Goal: Book appointment/travel/reservation

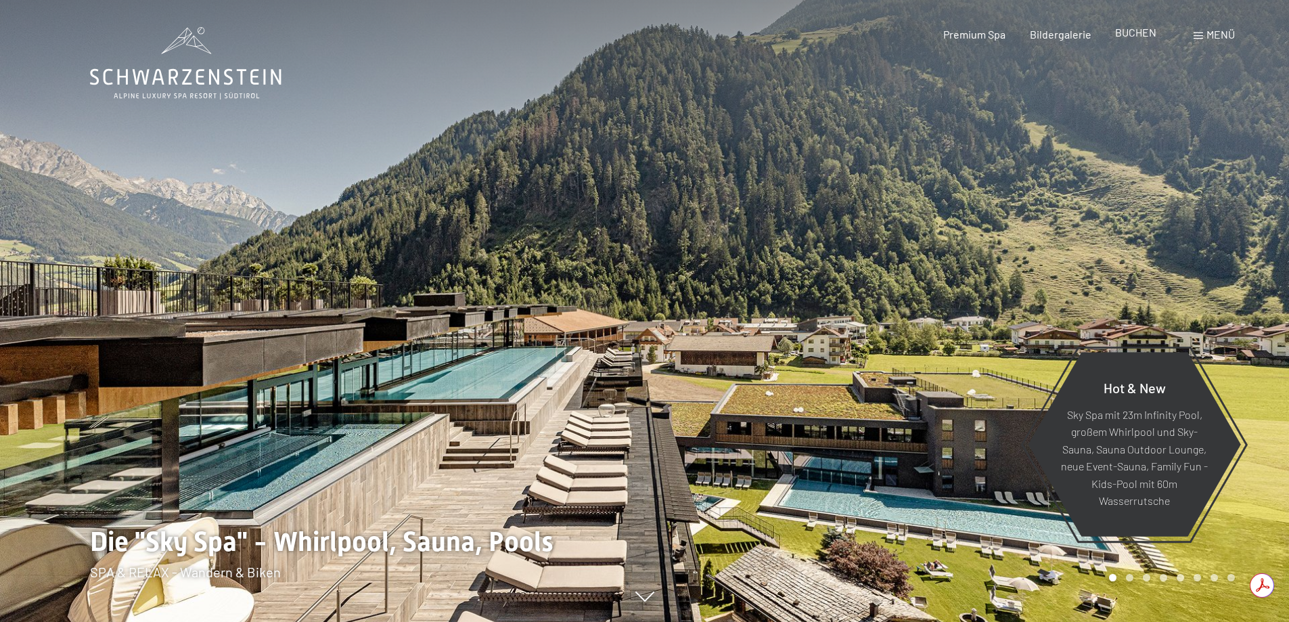
click at [1155, 36] on span "BUCHEN" at bounding box center [1135, 32] width 41 height 13
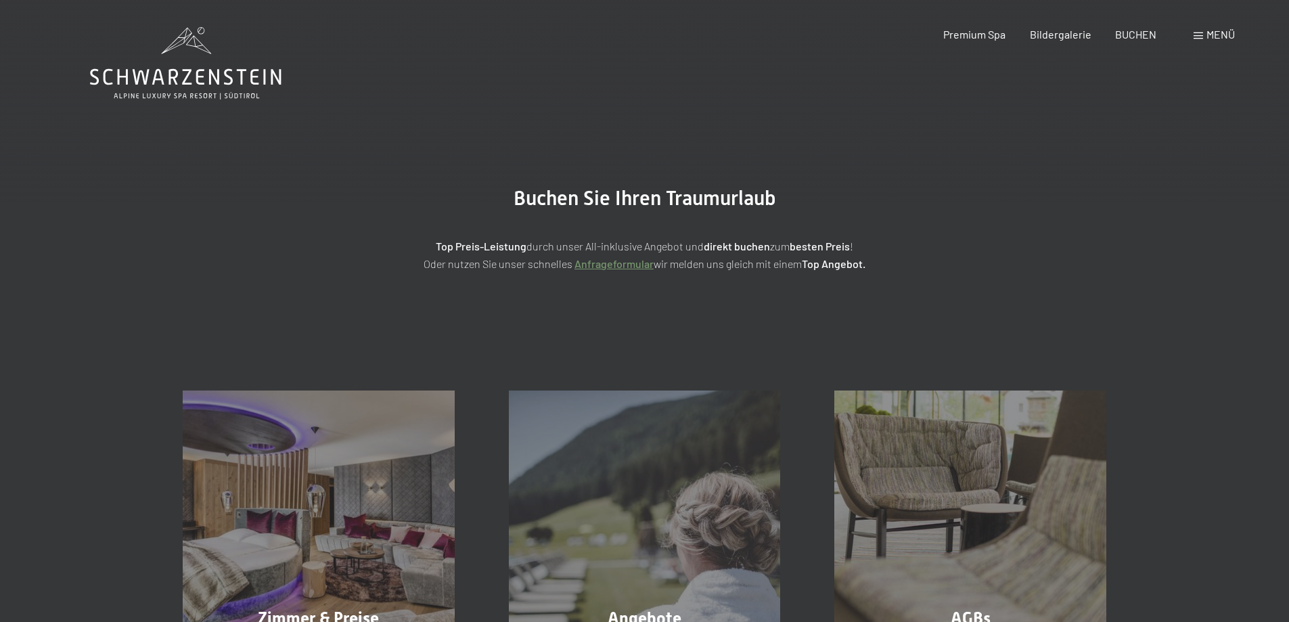
click at [1196, 36] on span at bounding box center [1198, 35] width 9 height 7
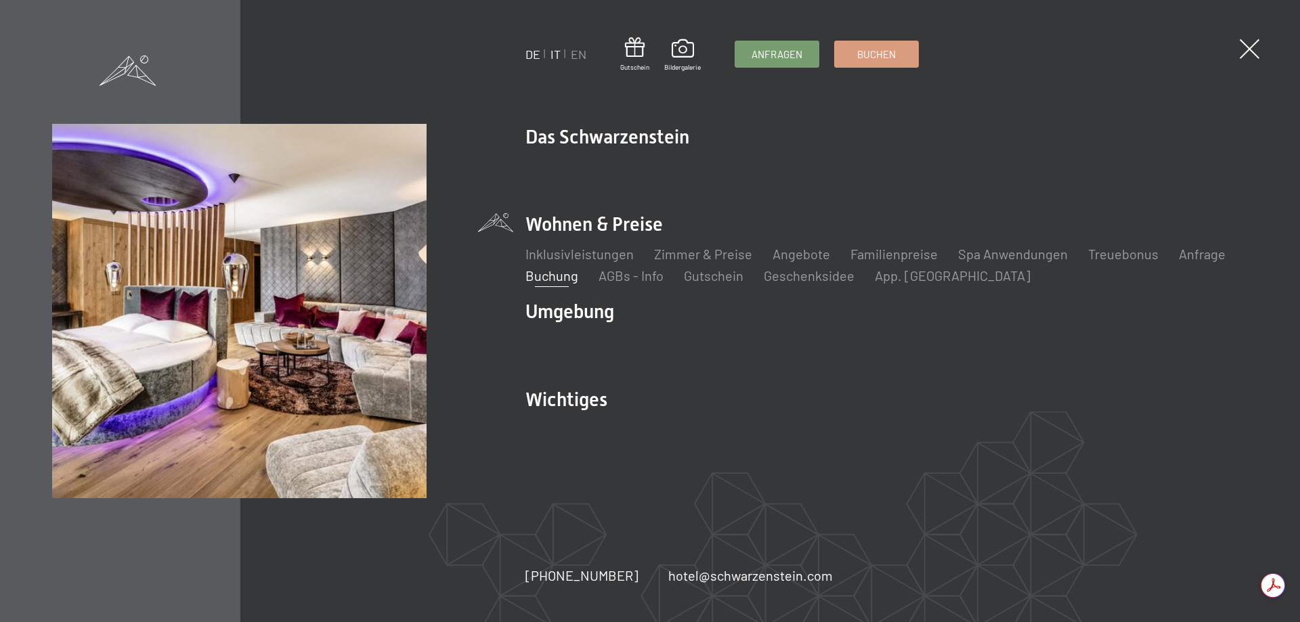
click at [560, 51] on link "IT" at bounding box center [555, 54] width 10 height 15
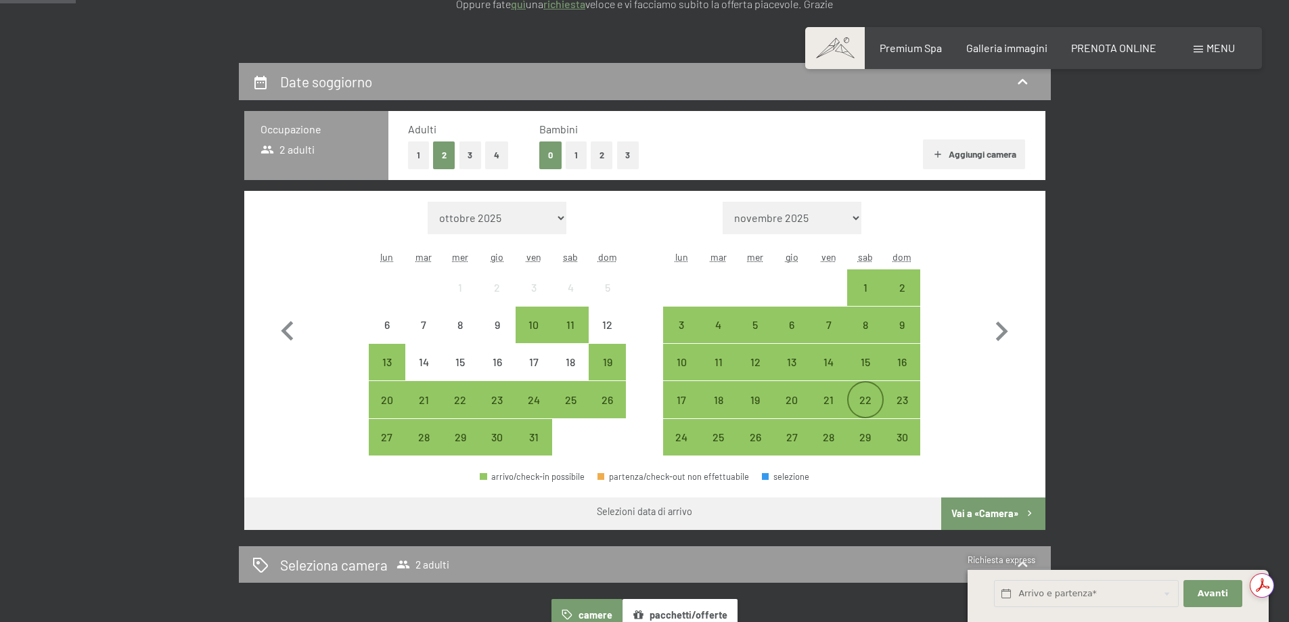
click at [860, 399] on div "22" at bounding box center [866, 412] width 34 height 34
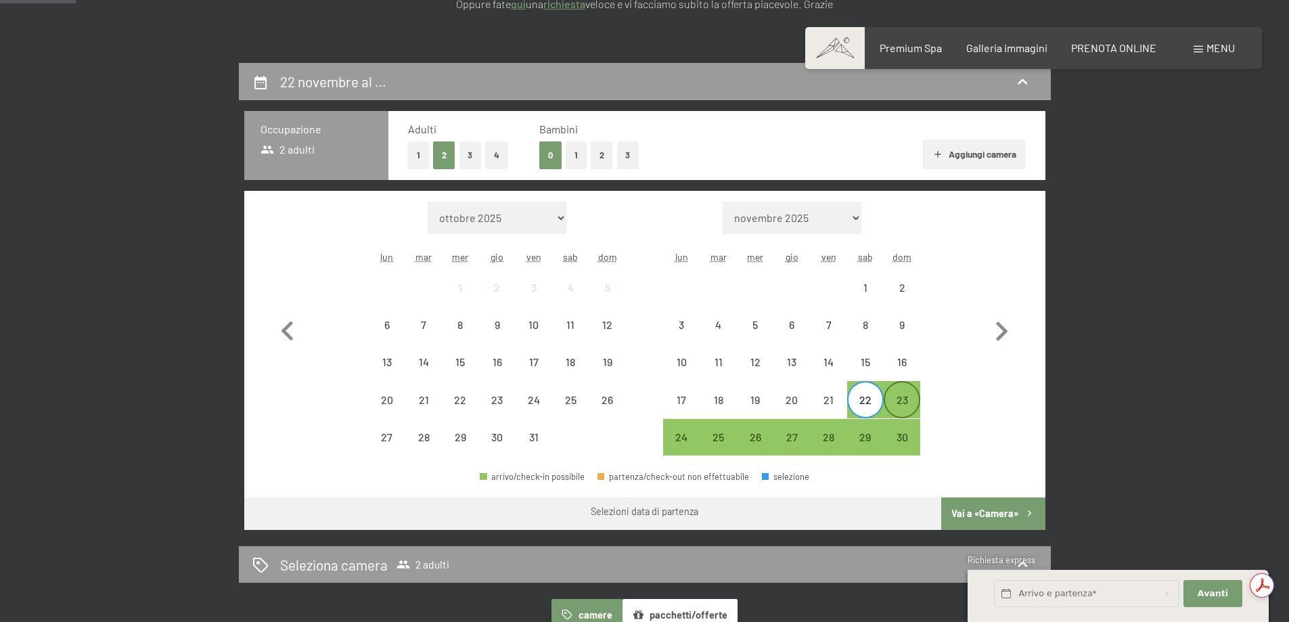
click at [902, 405] on div "23" at bounding box center [902, 412] width 34 height 34
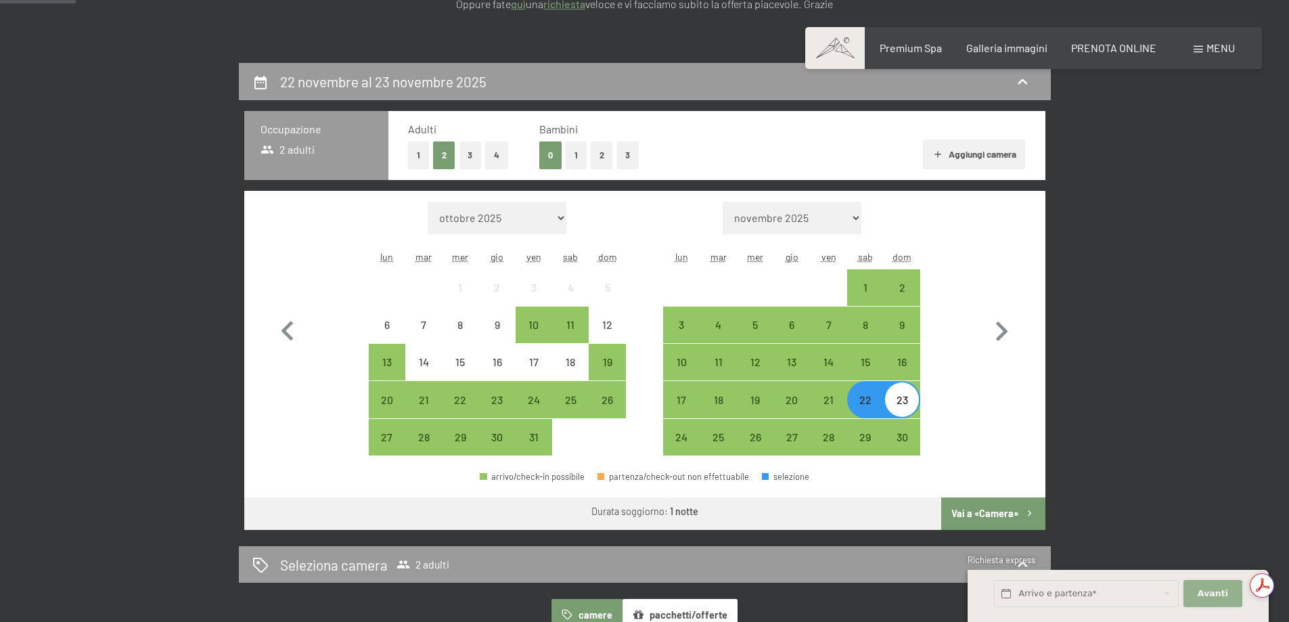
click at [1223, 587] on span "Avanti" at bounding box center [1213, 593] width 30 height 12
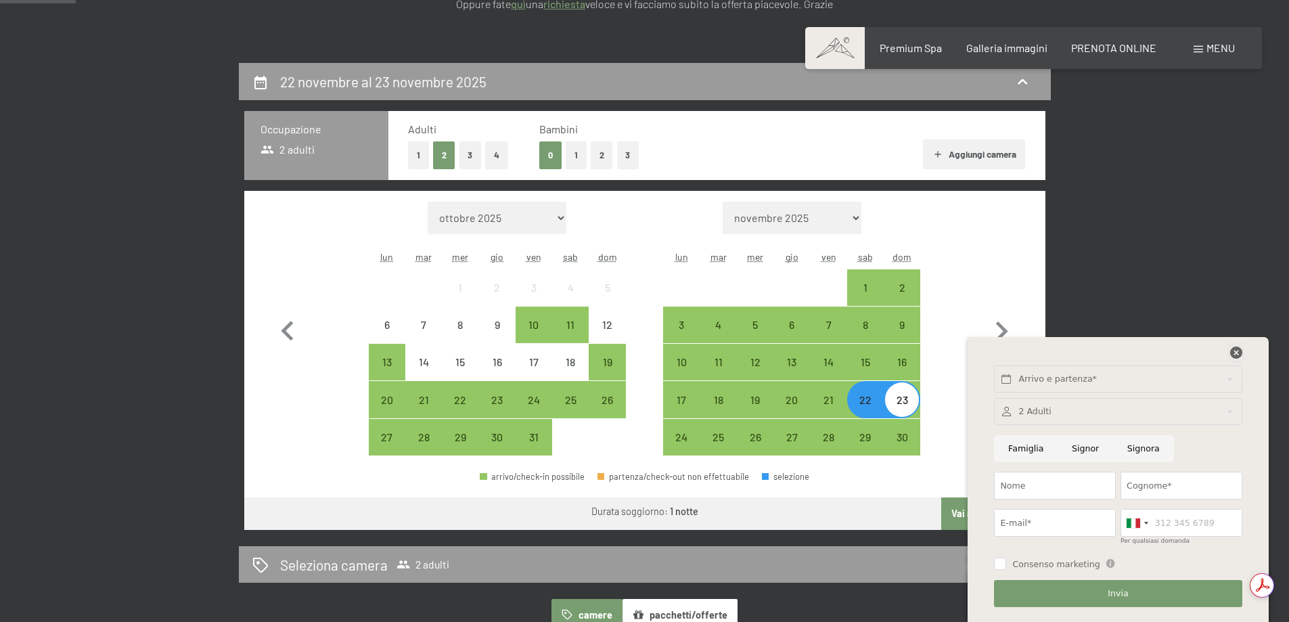
click at [1242, 352] on icon at bounding box center [1236, 353] width 12 height 12
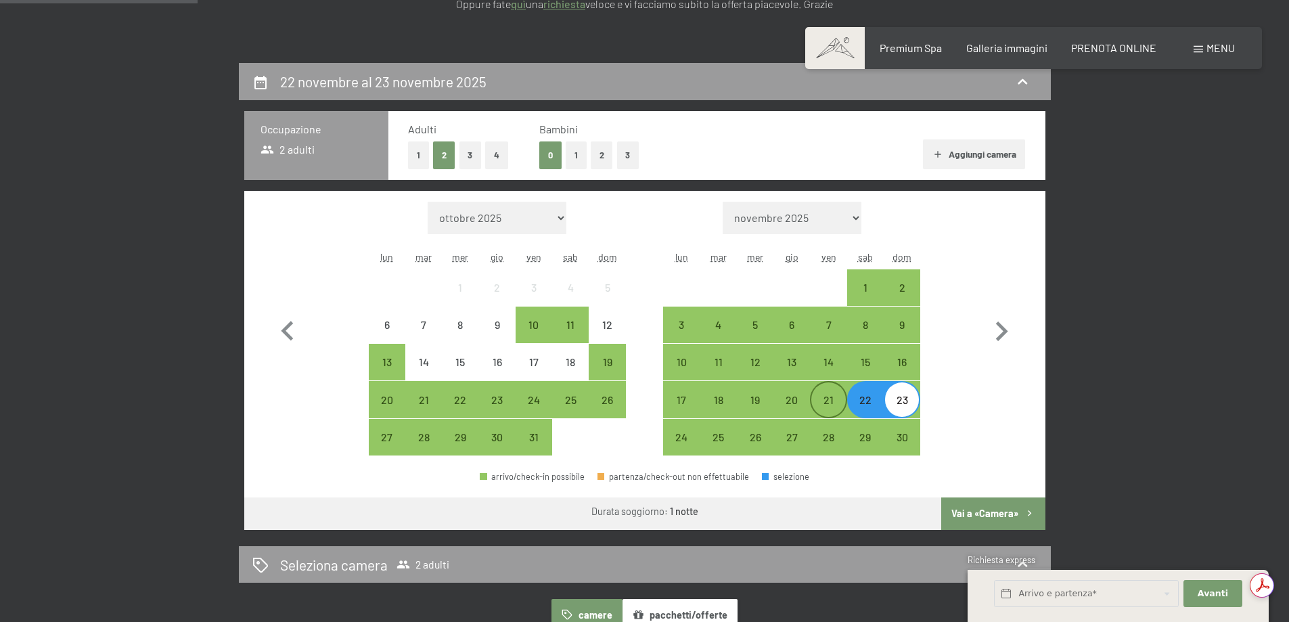
click at [825, 403] on div "21" at bounding box center [829, 412] width 34 height 34
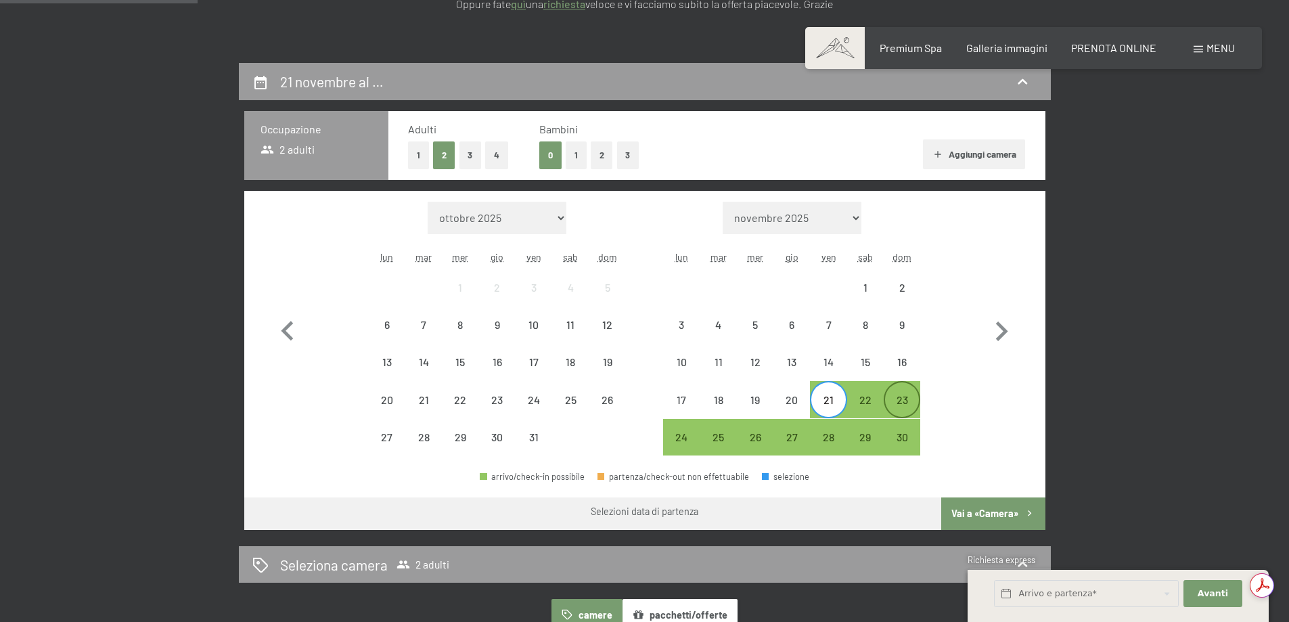
click at [902, 405] on div "23" at bounding box center [902, 412] width 34 height 34
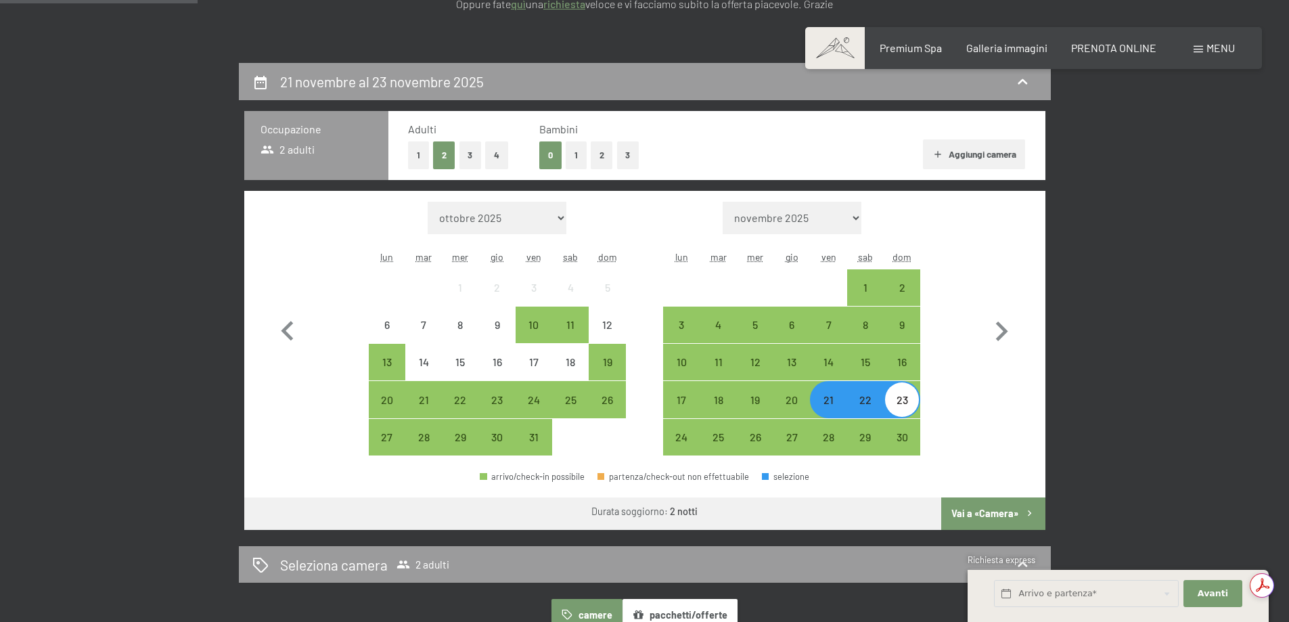
click at [982, 516] on button "Vai a «Camera»" at bounding box center [993, 513] width 104 height 32
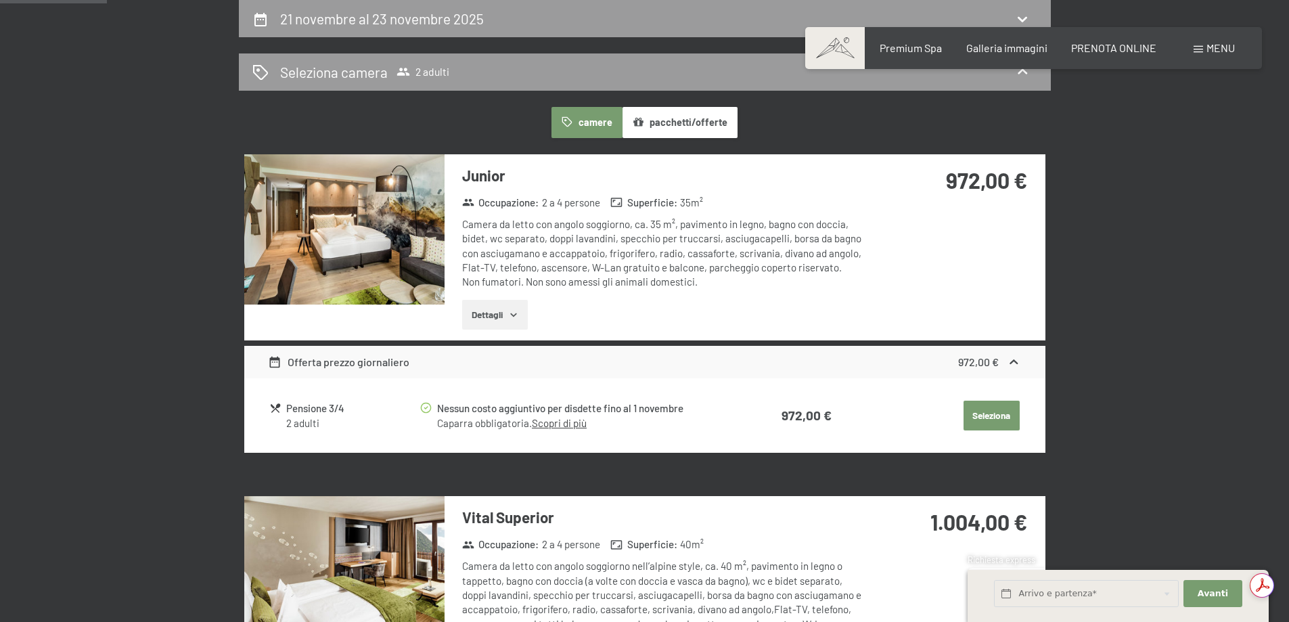
click at [701, 285] on div "Camera da letto con angolo soggiorno, ca. 35 m², pavimento in legno, bagno con …" at bounding box center [663, 253] width 403 height 72
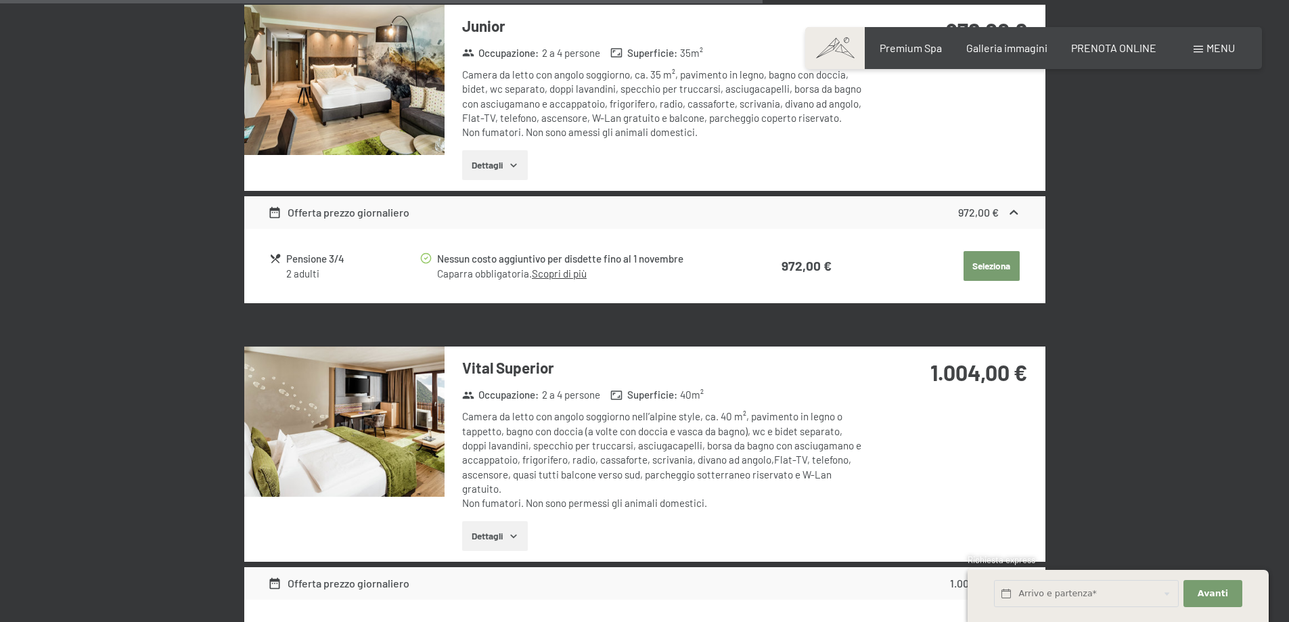
scroll to position [0, 0]
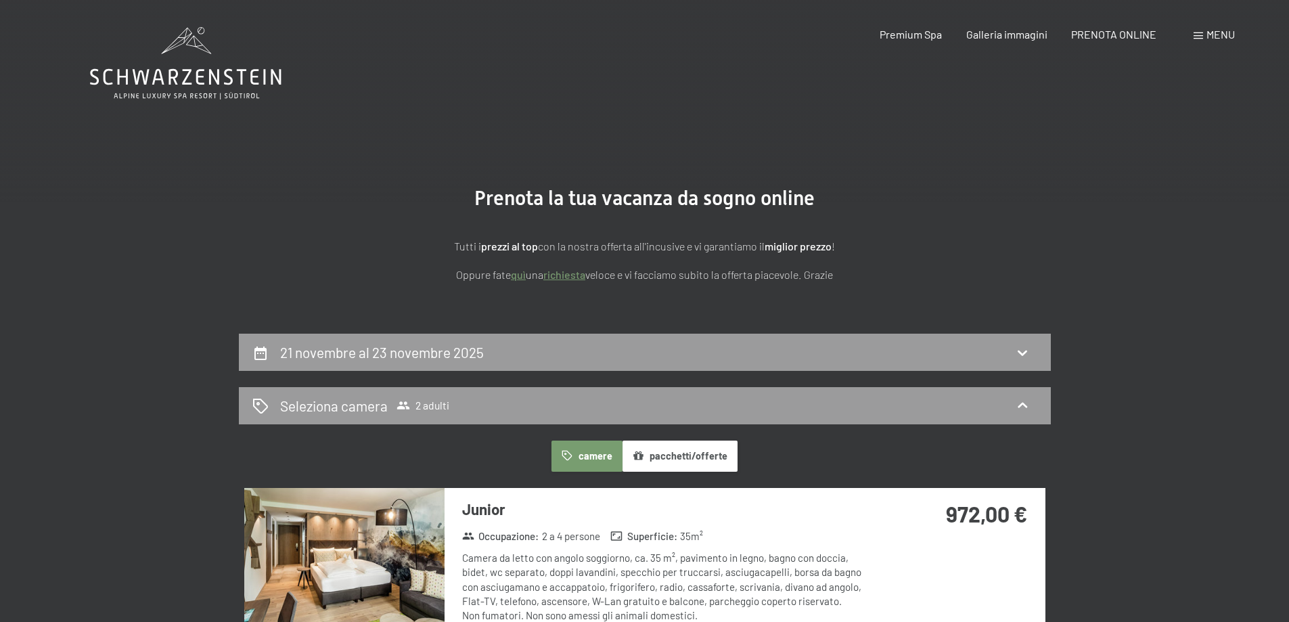
drag, startPoint x: 957, startPoint y: 472, endPoint x: 992, endPoint y: 233, distance: 242.1
click at [443, 347] on h2 "21 novembre al 23 novembre 2025" at bounding box center [382, 352] width 204 height 17
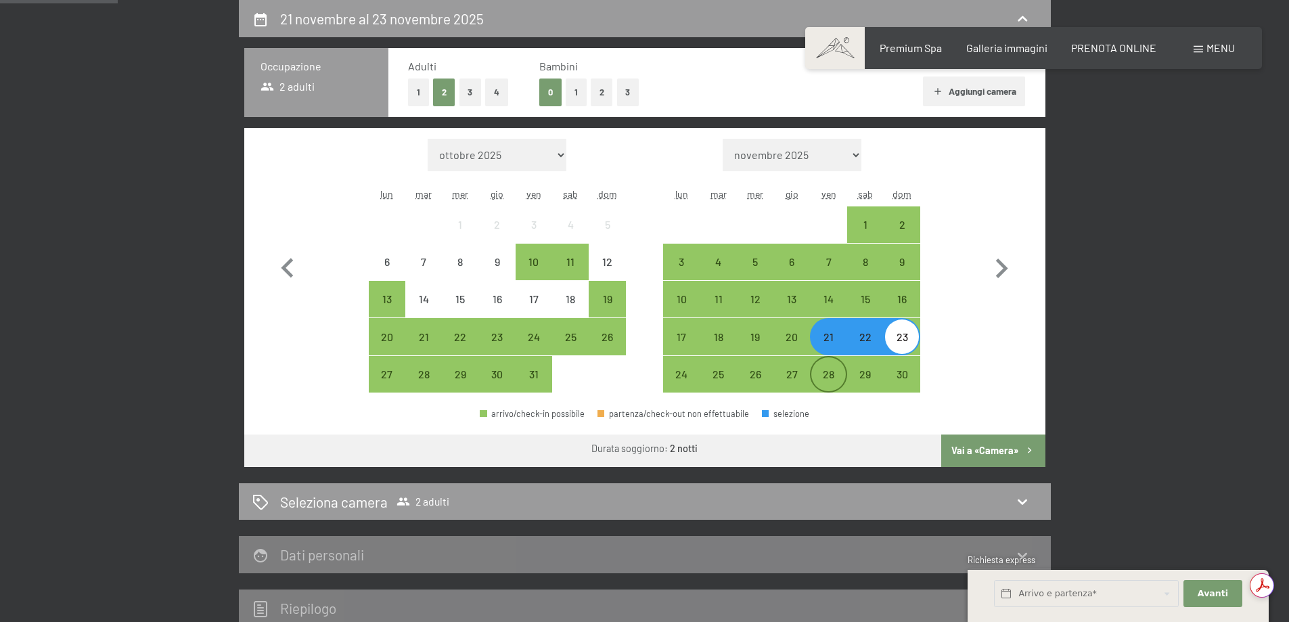
click at [831, 383] on div "28" at bounding box center [829, 386] width 34 height 34
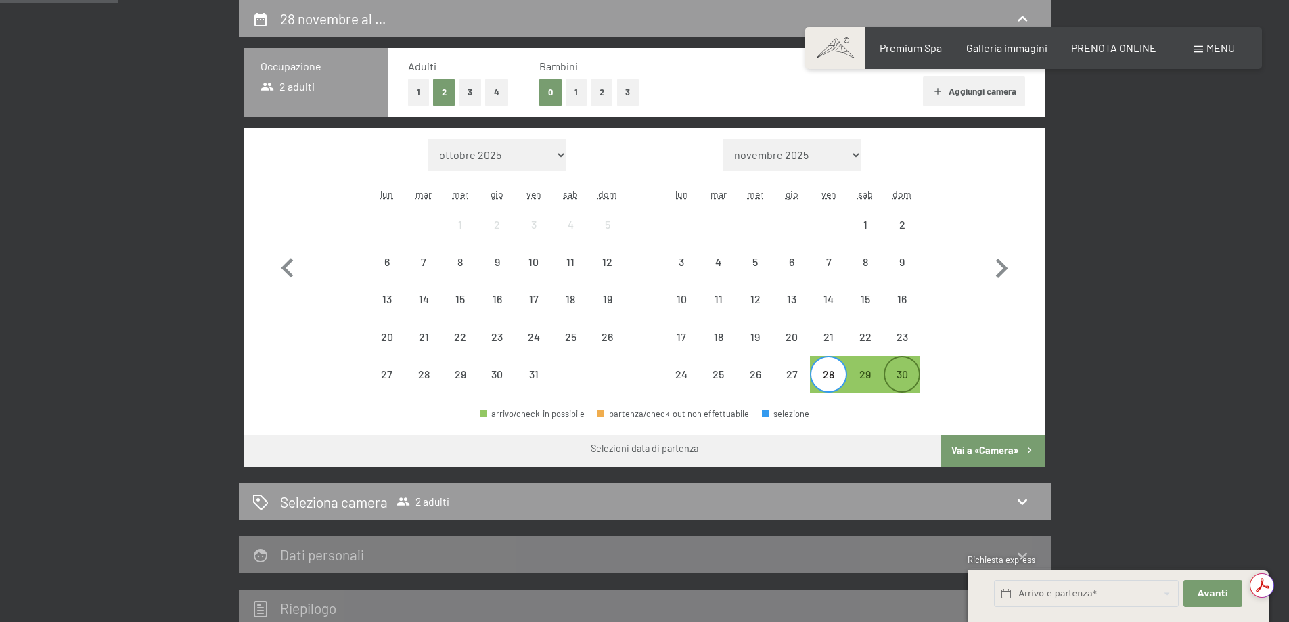
click at [897, 376] on div "30" at bounding box center [902, 386] width 34 height 34
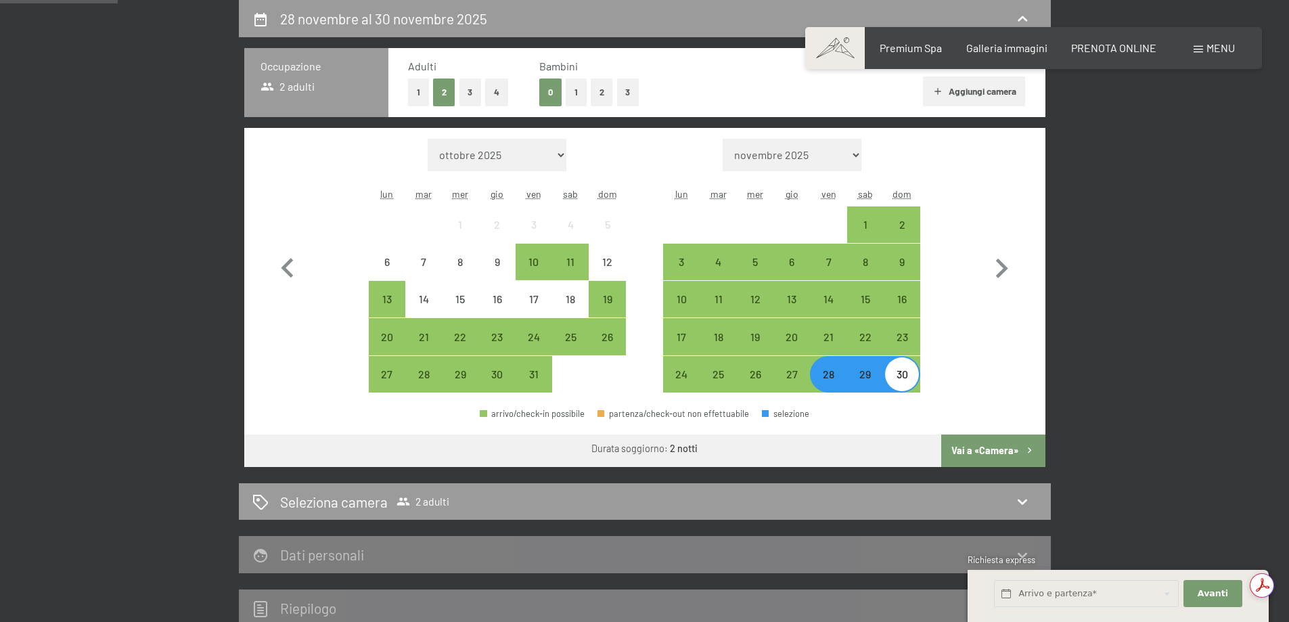
click at [981, 458] on button "Vai a «Camera»" at bounding box center [993, 451] width 104 height 32
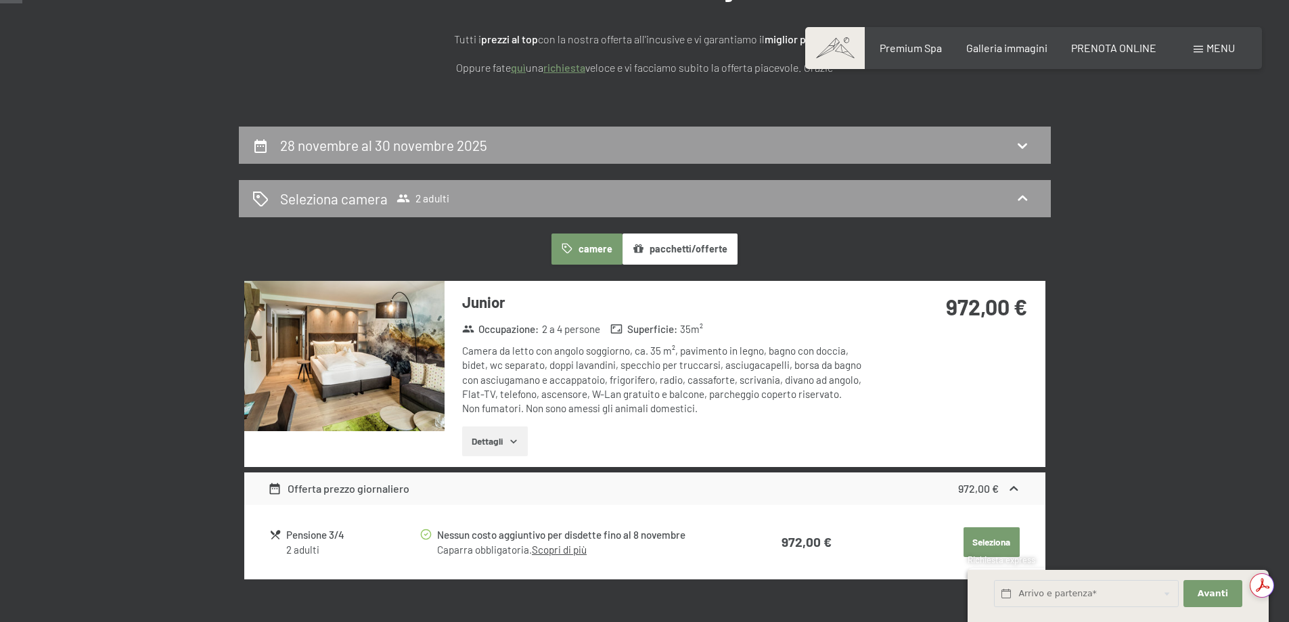
scroll to position [63, 0]
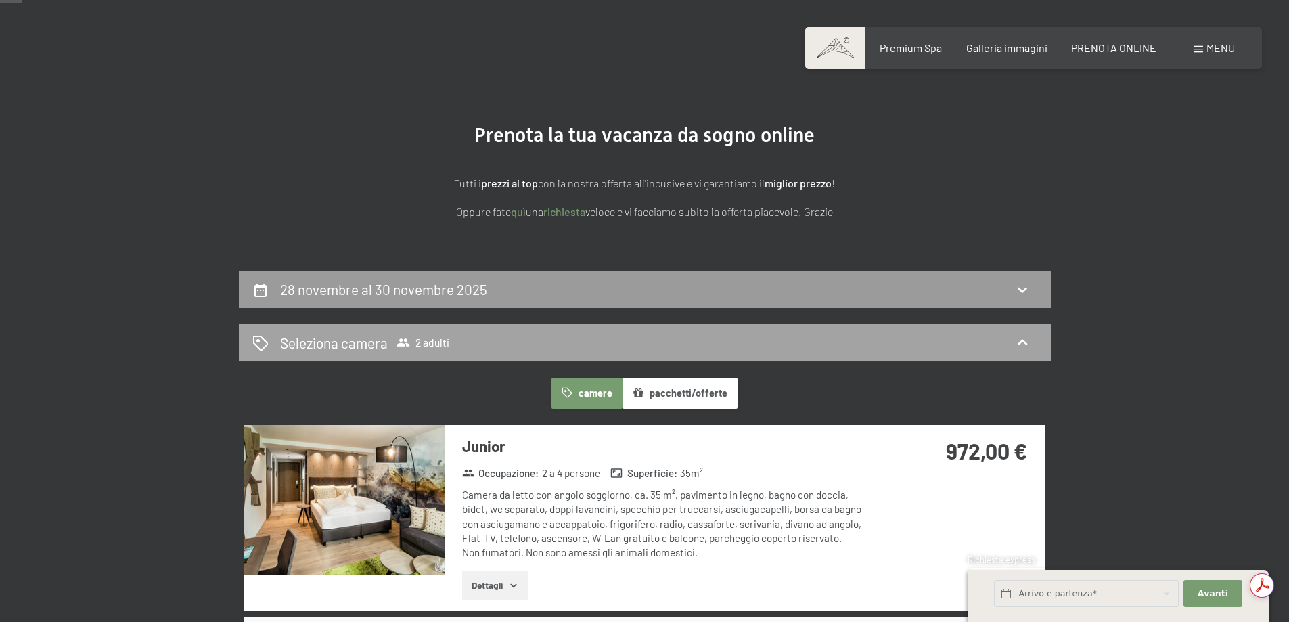
click at [883, 337] on div "Seleziona camera 2 adulti" at bounding box center [644, 343] width 785 height 20
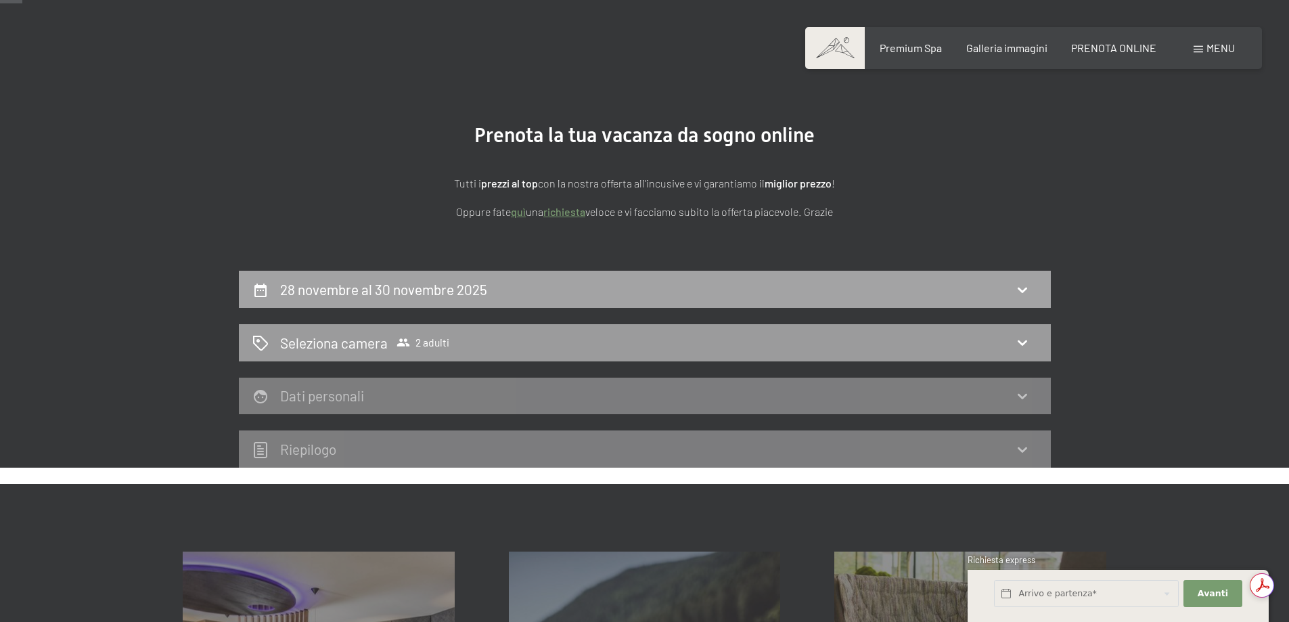
click at [906, 292] on div "28 novembre al 30 novembre 2025" at bounding box center [644, 290] width 785 height 20
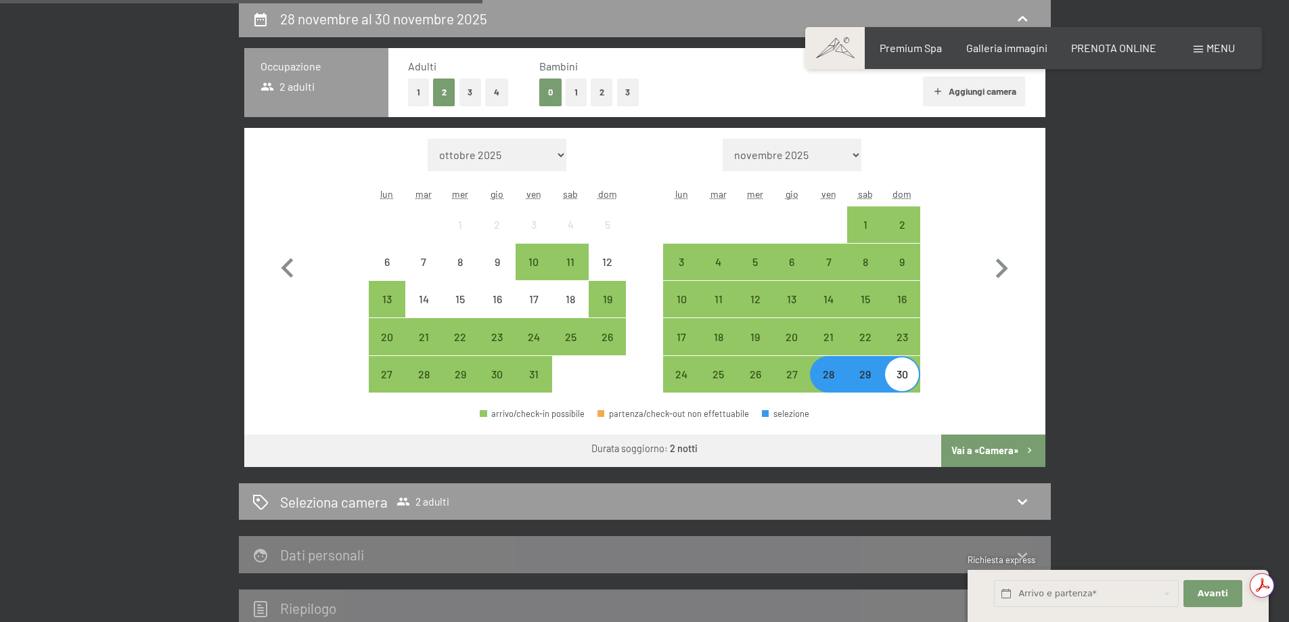
scroll to position [0, 0]
click at [466, 387] on div "29" at bounding box center [460, 386] width 34 height 34
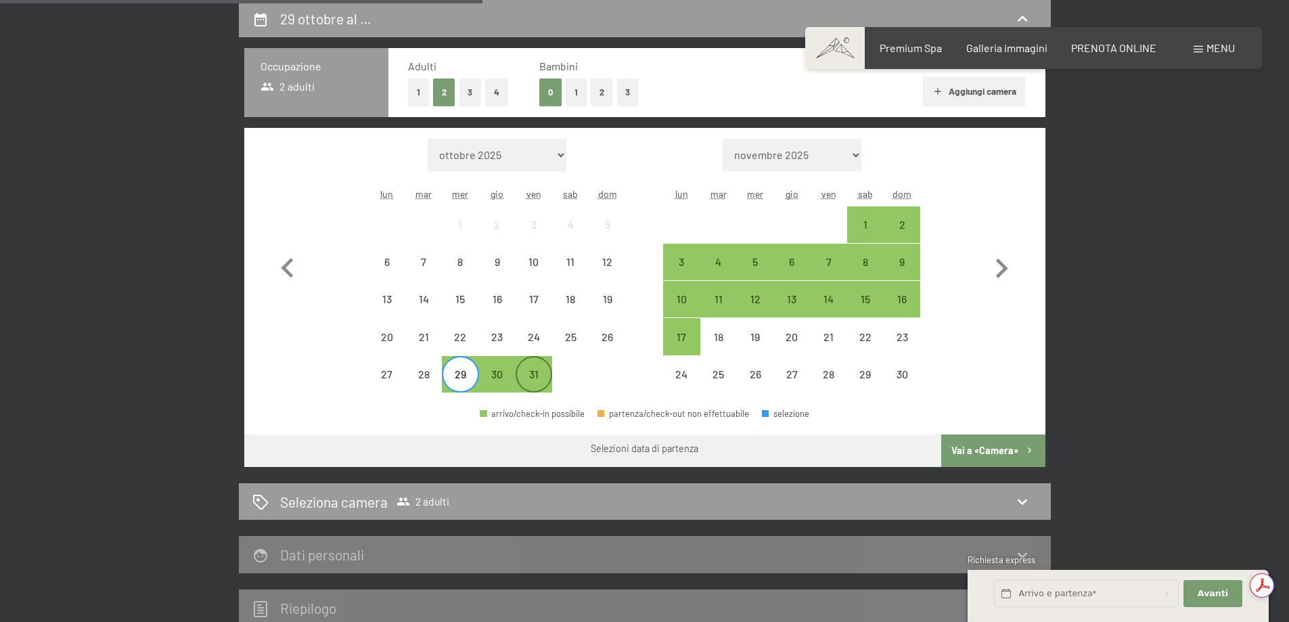
click at [531, 372] on div "31" at bounding box center [534, 386] width 34 height 34
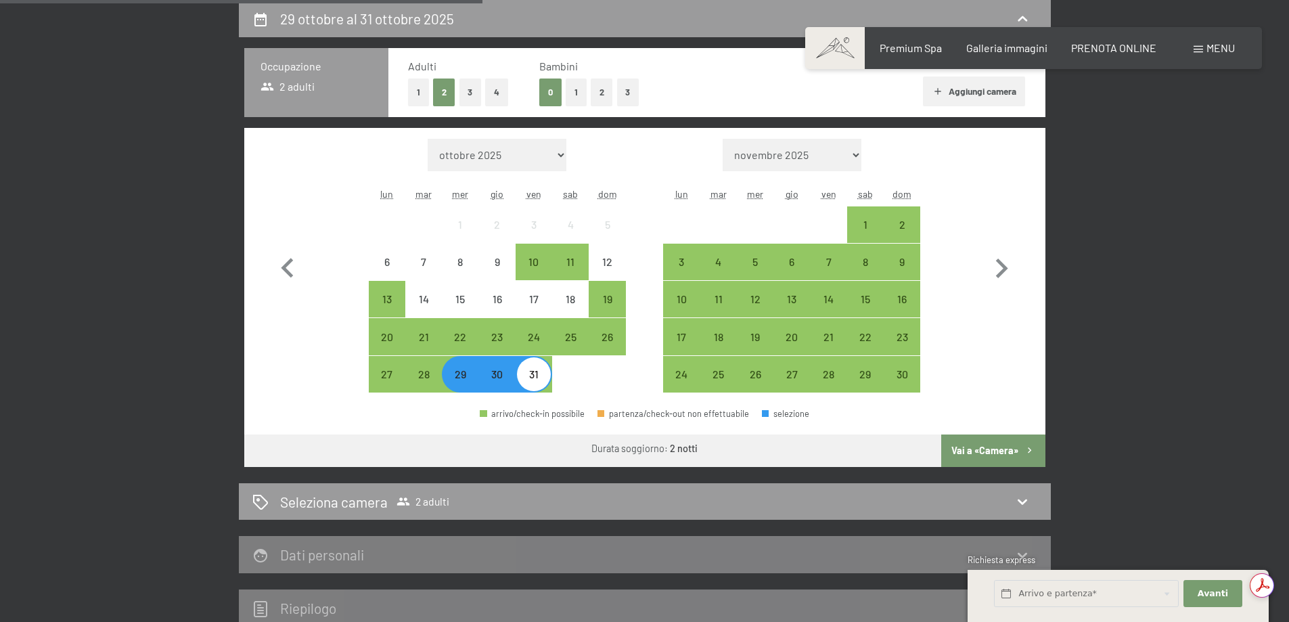
click at [533, 383] on div "31" at bounding box center [534, 386] width 34 height 34
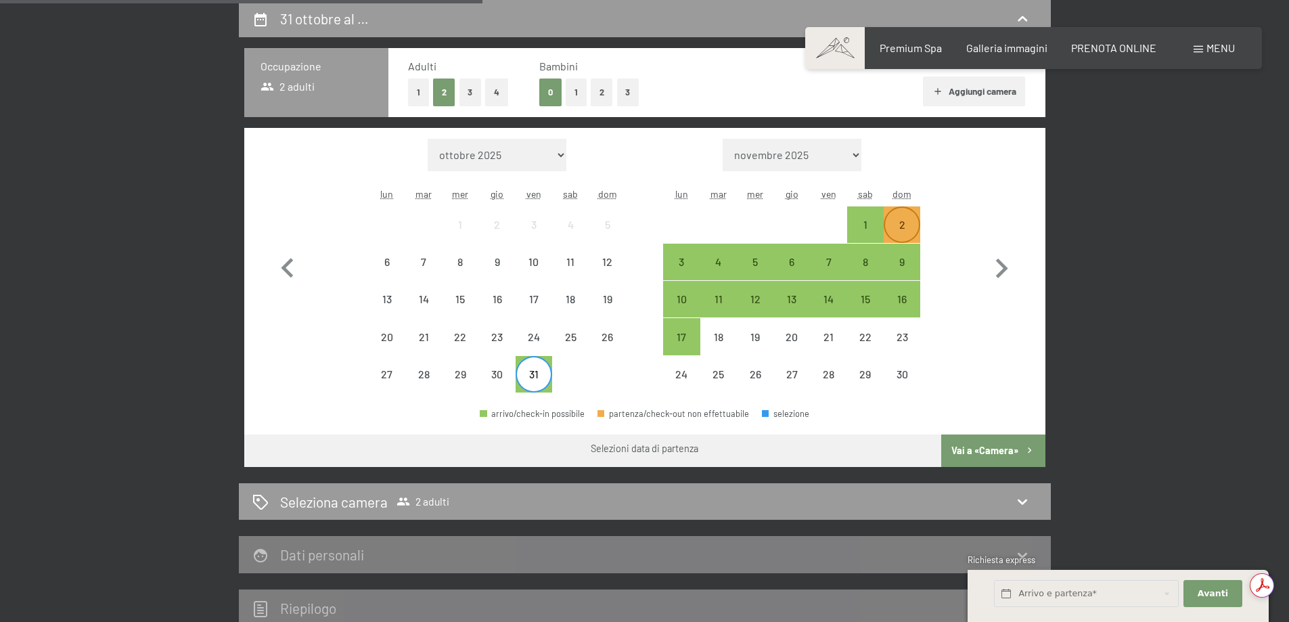
click at [905, 217] on div "2" at bounding box center [902, 225] width 34 height 34
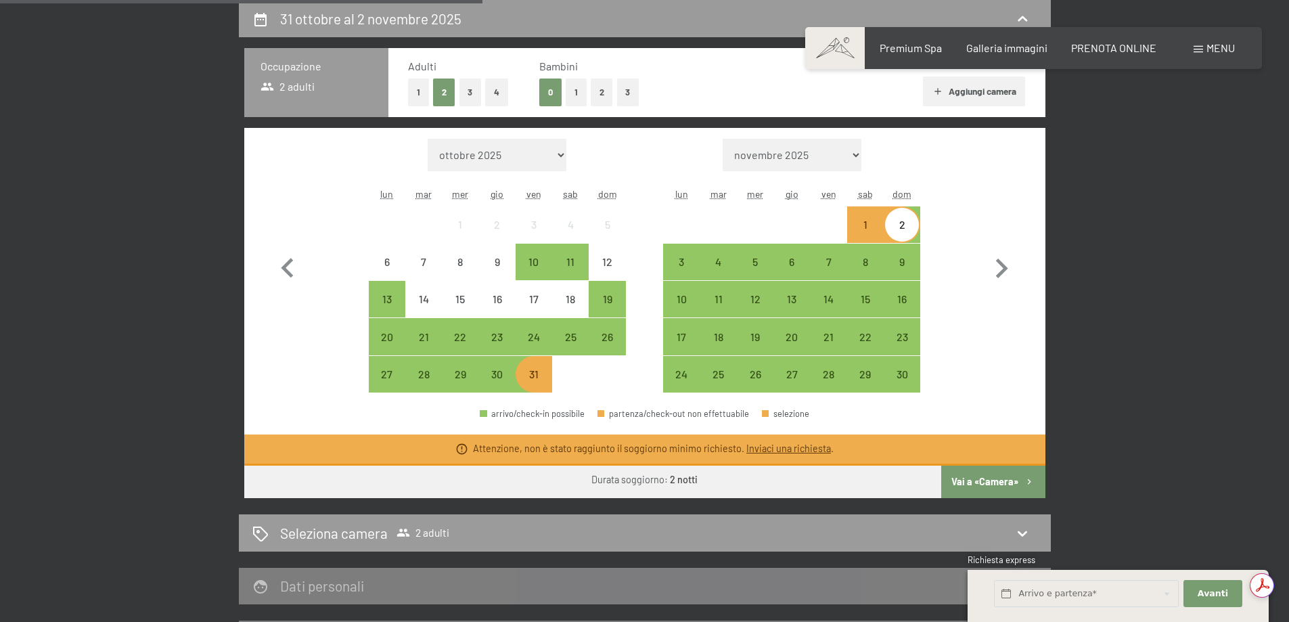
click at [540, 389] on div "31" at bounding box center [534, 386] width 34 height 34
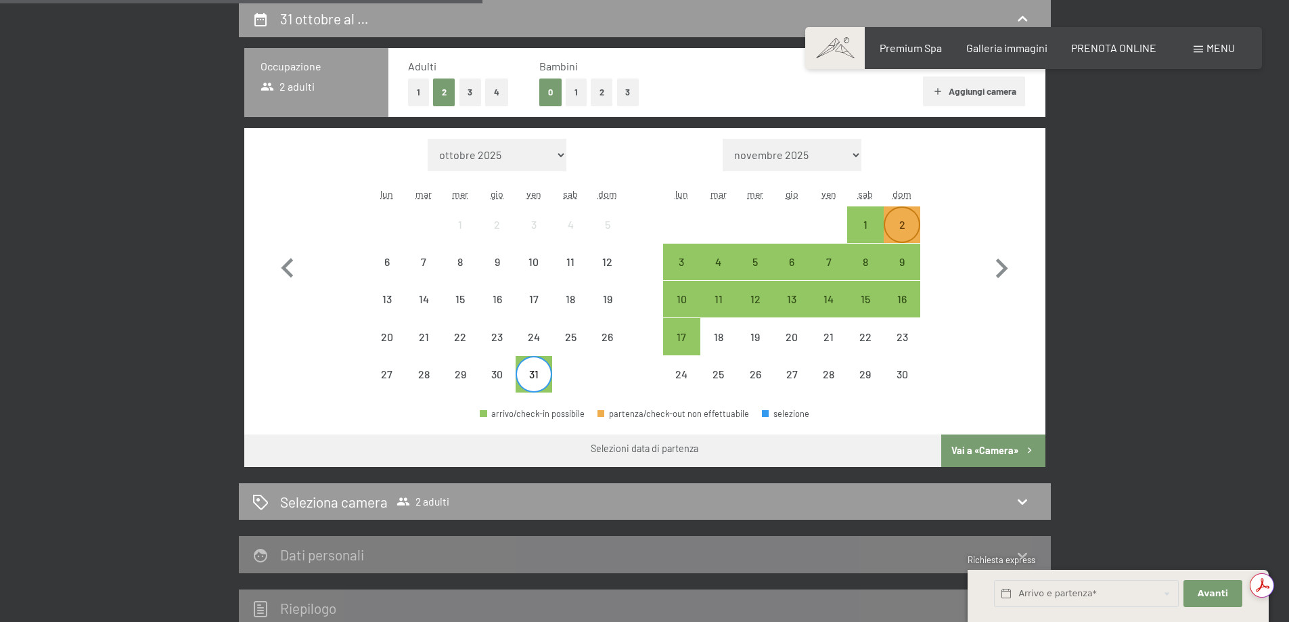
click at [908, 229] on div "2" at bounding box center [902, 236] width 34 height 34
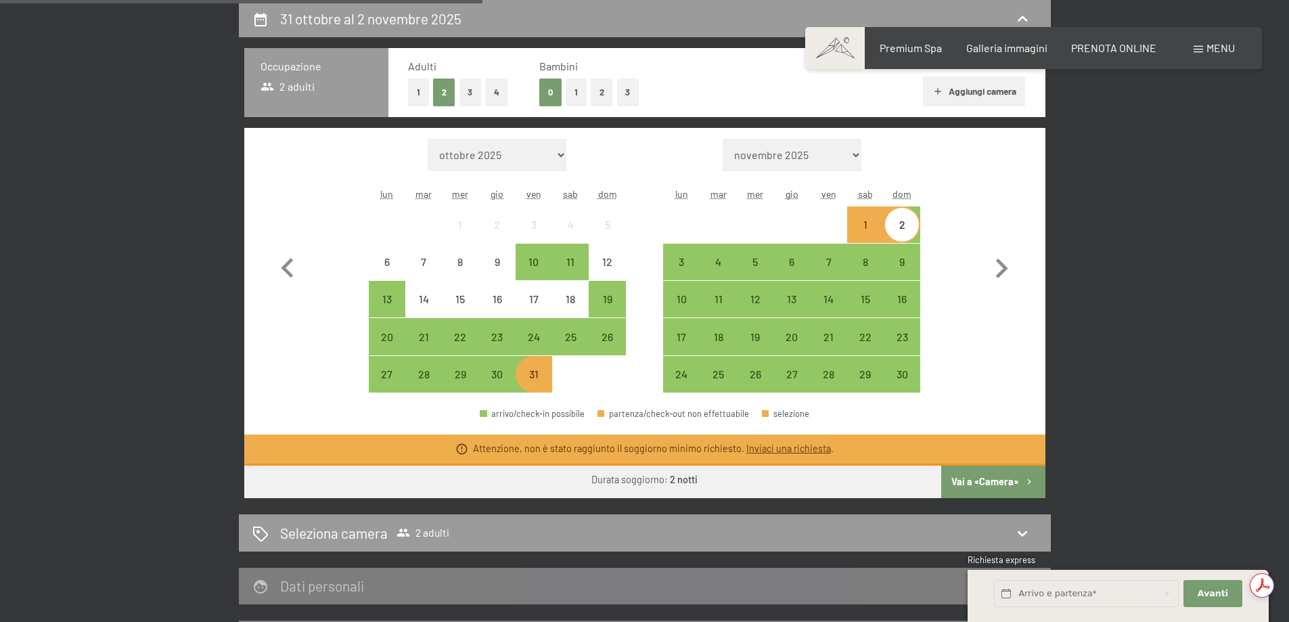
click at [583, 93] on button "1" at bounding box center [576, 93] width 21 height 28
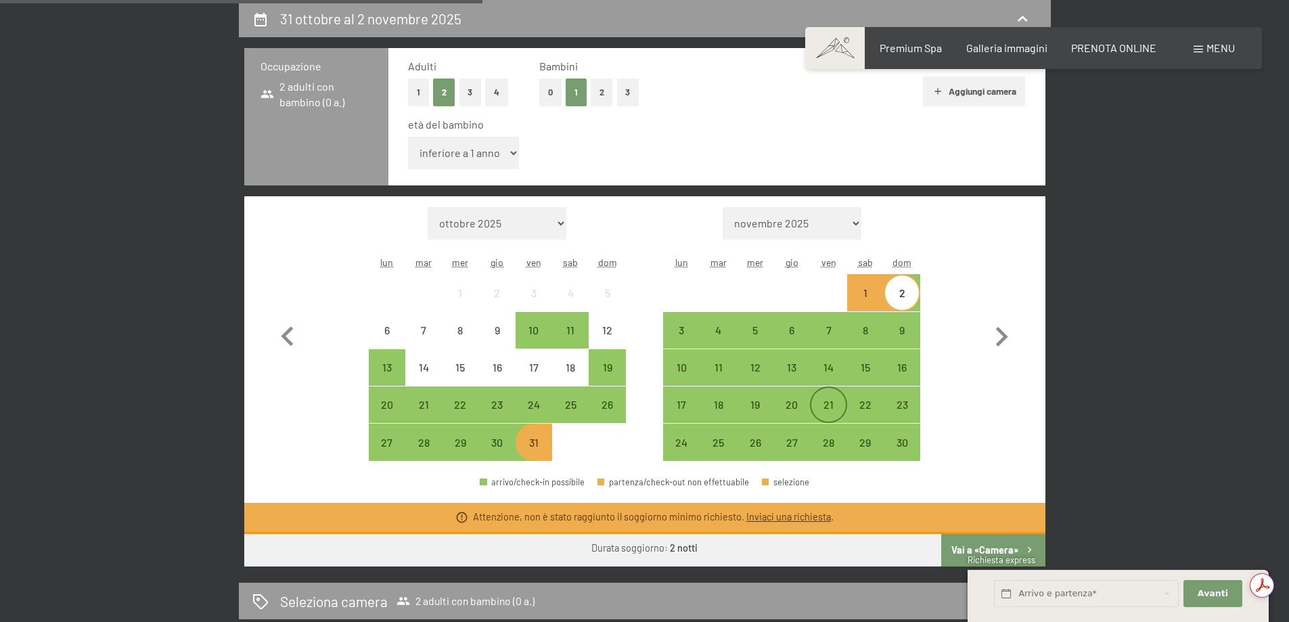
click at [831, 414] on div "21" at bounding box center [829, 416] width 34 height 34
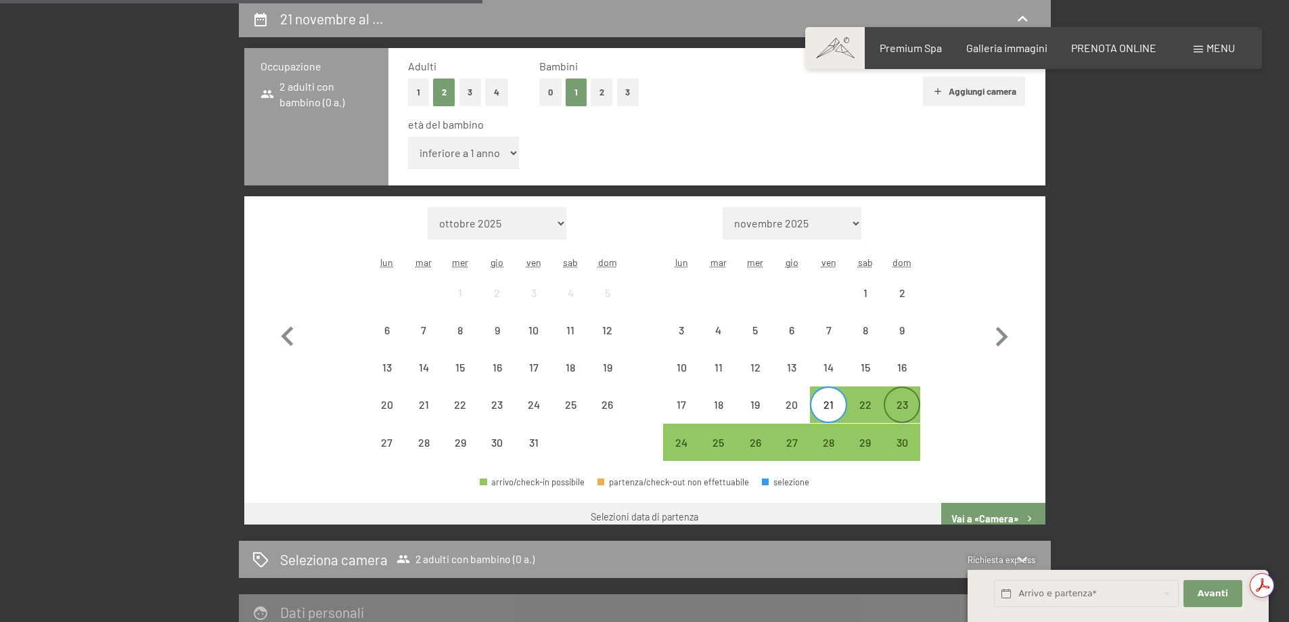
click at [903, 411] on div "23" at bounding box center [902, 416] width 34 height 34
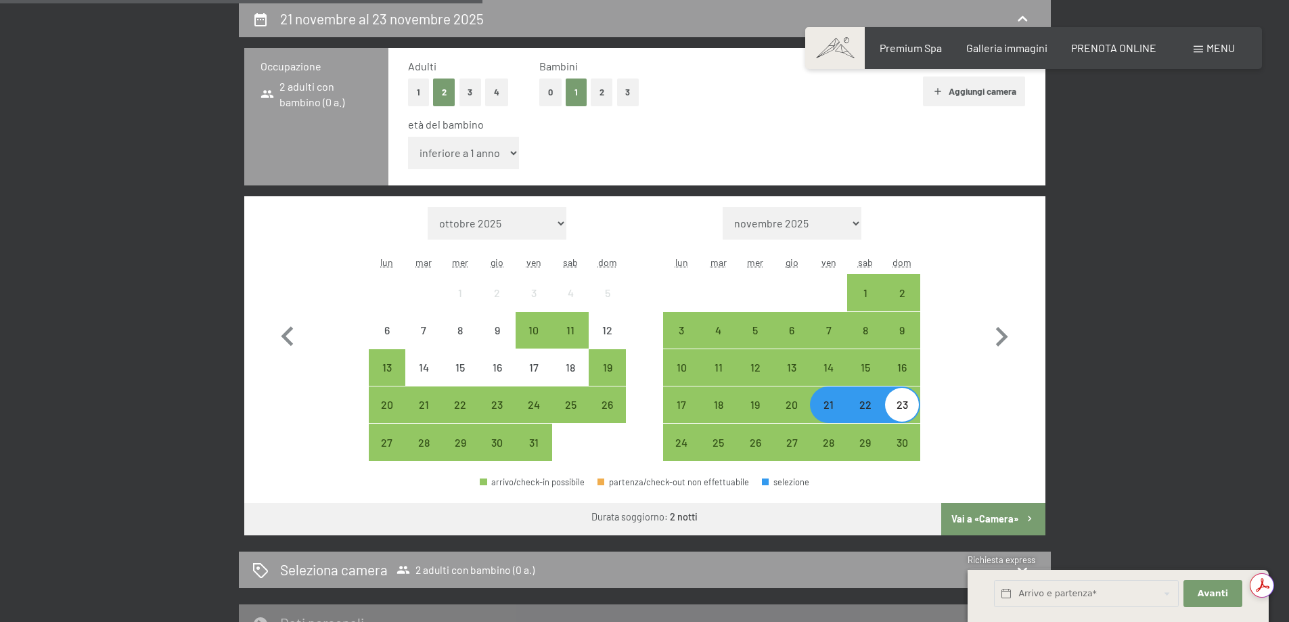
click at [976, 516] on button "Vai a «Camera»" at bounding box center [993, 519] width 104 height 32
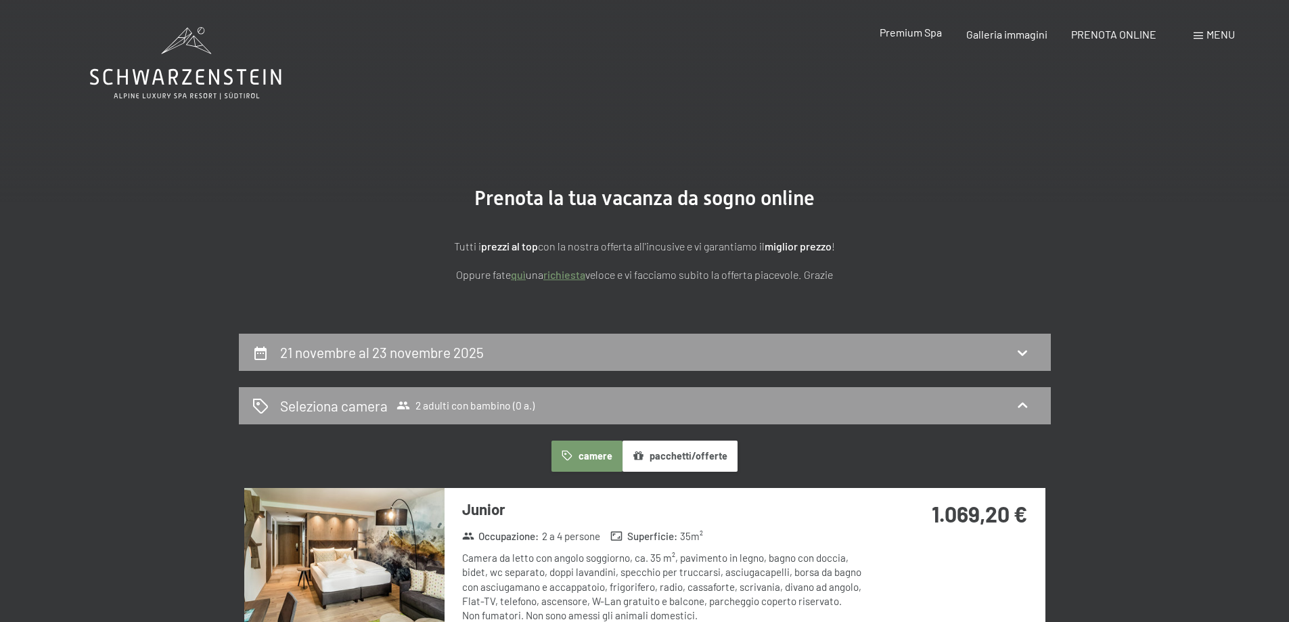
click at [913, 32] on span "Premium Spa" at bounding box center [911, 32] width 62 height 13
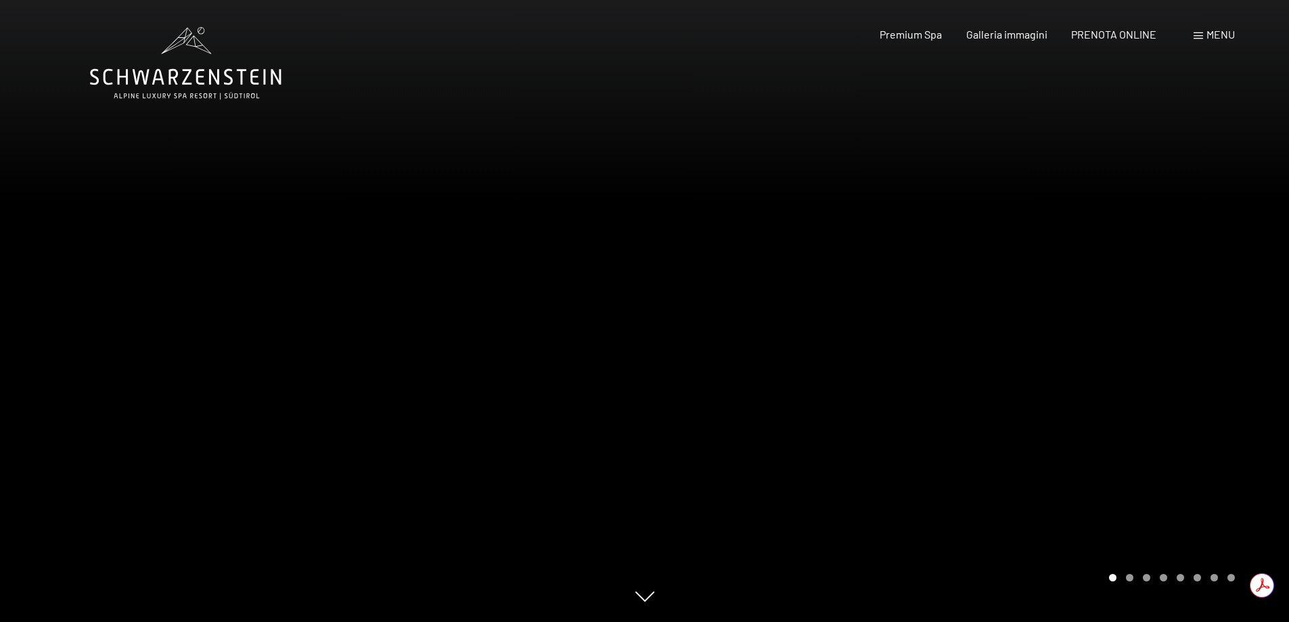
click at [1102, 36] on span "PRENOTA ONLINE" at bounding box center [1113, 34] width 85 height 13
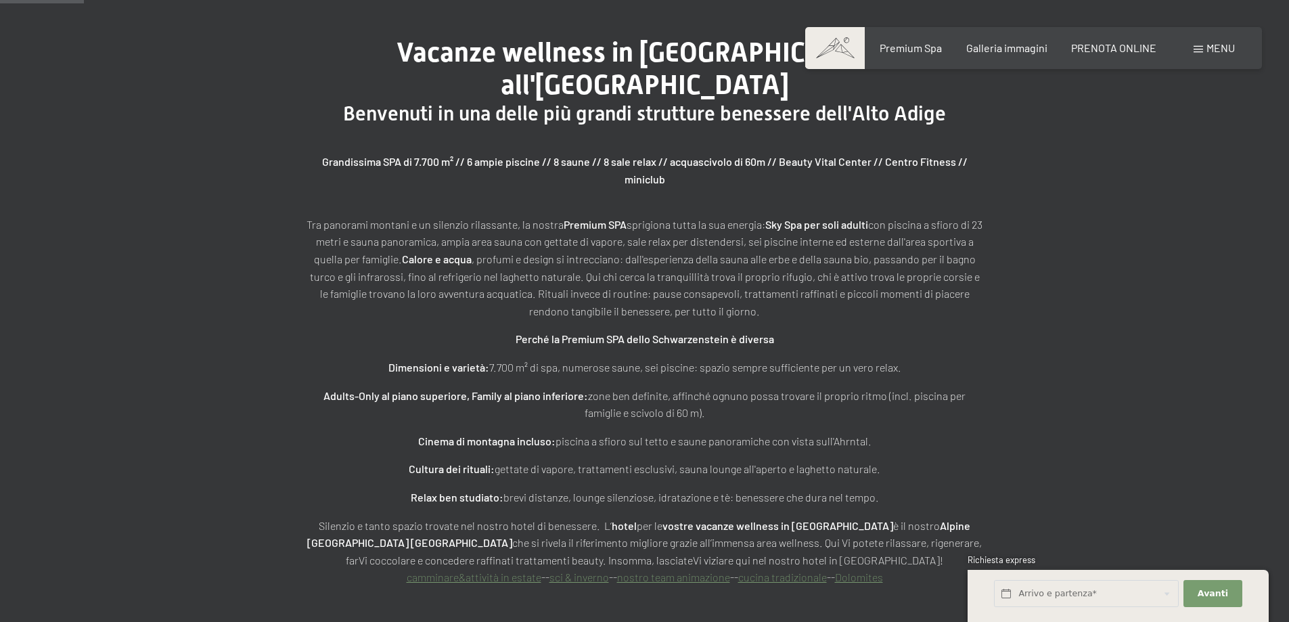
scroll to position [677, 0]
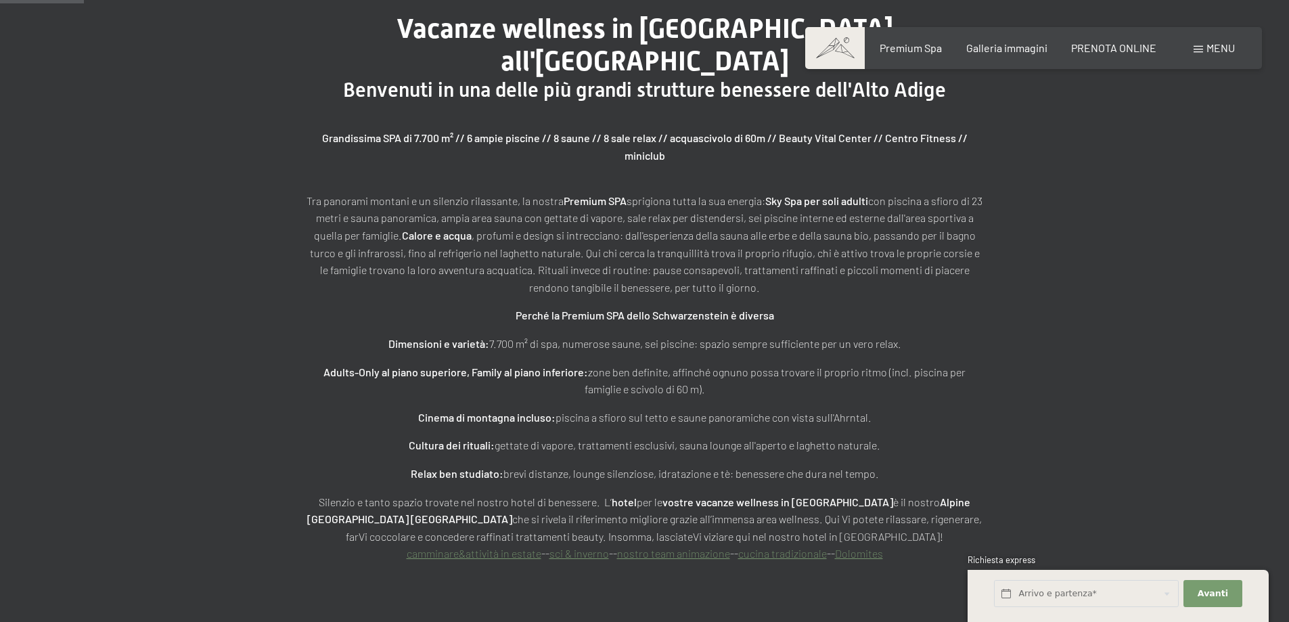
click at [622, 102] on div "Grandissima SPA di 7.700 m² // 6 ampie piscine // 8 saune // 8 sale relax // ac…" at bounding box center [645, 332] width 677 height 460
